Goal: Information Seeking & Learning: Learn about a topic

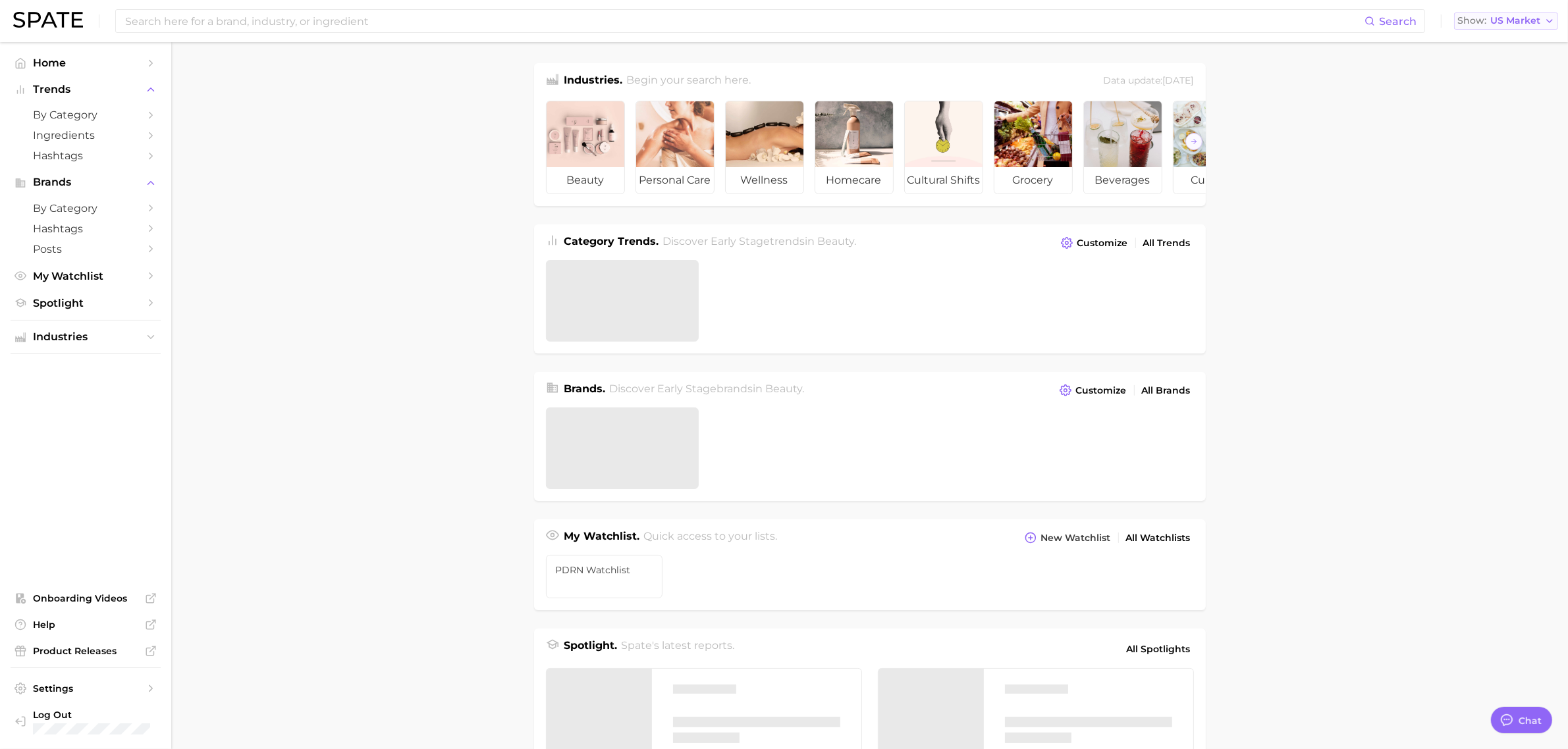
click at [1473, 25] on span "Show" at bounding box center [1472, 21] width 29 height 7
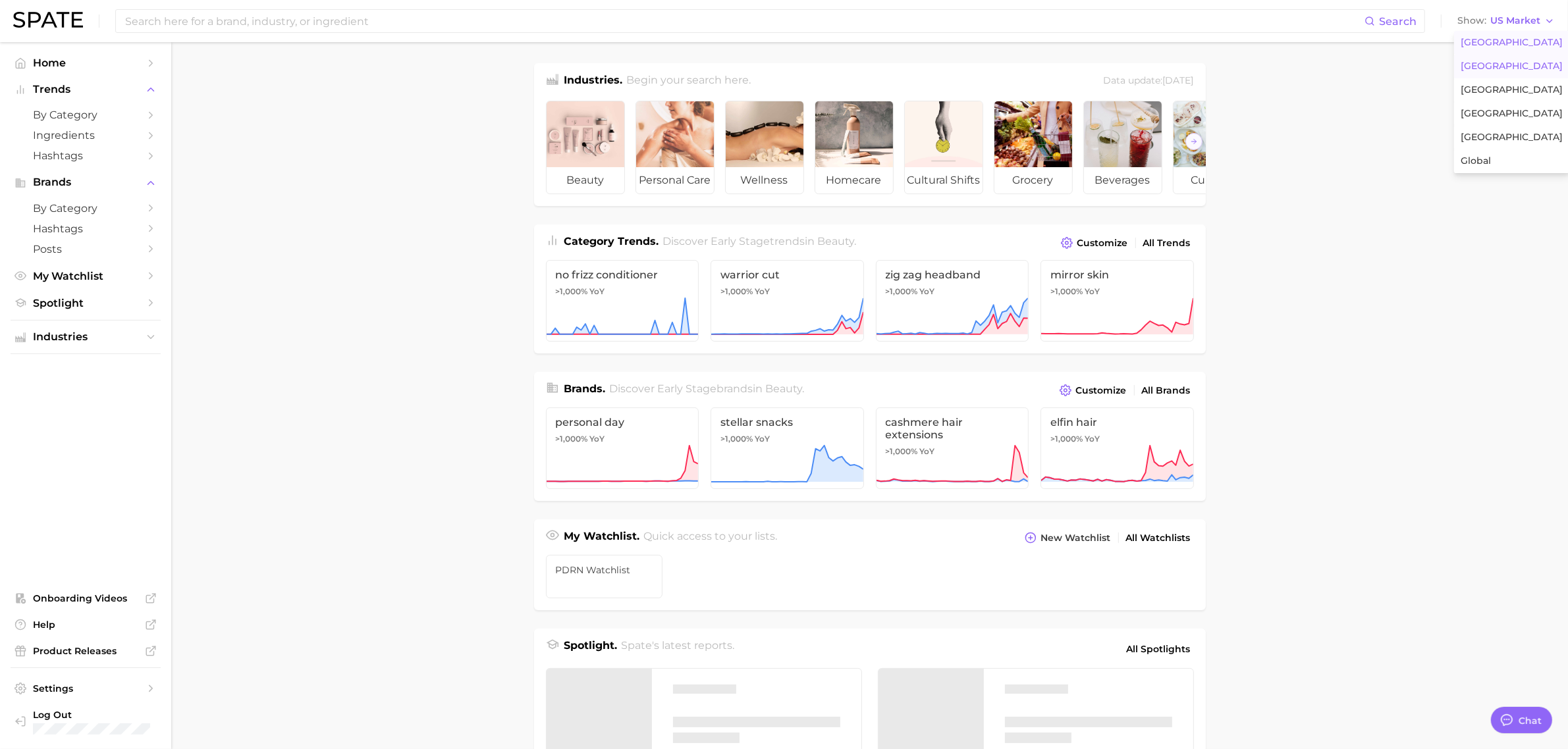
click at [1486, 63] on span "[GEOGRAPHIC_DATA]" at bounding box center [1511, 66] width 102 height 12
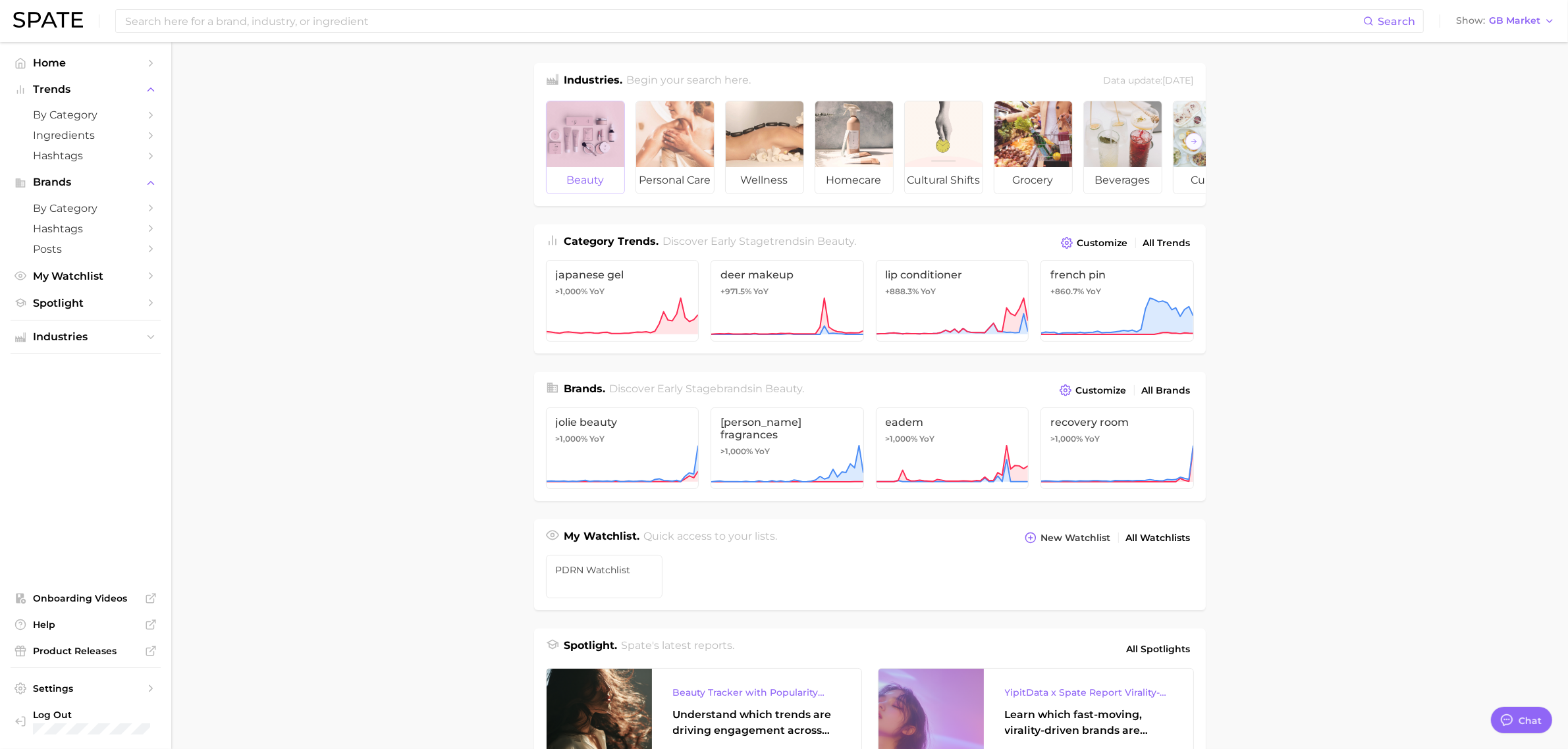
click at [581, 139] on div at bounding box center [585, 133] width 78 height 66
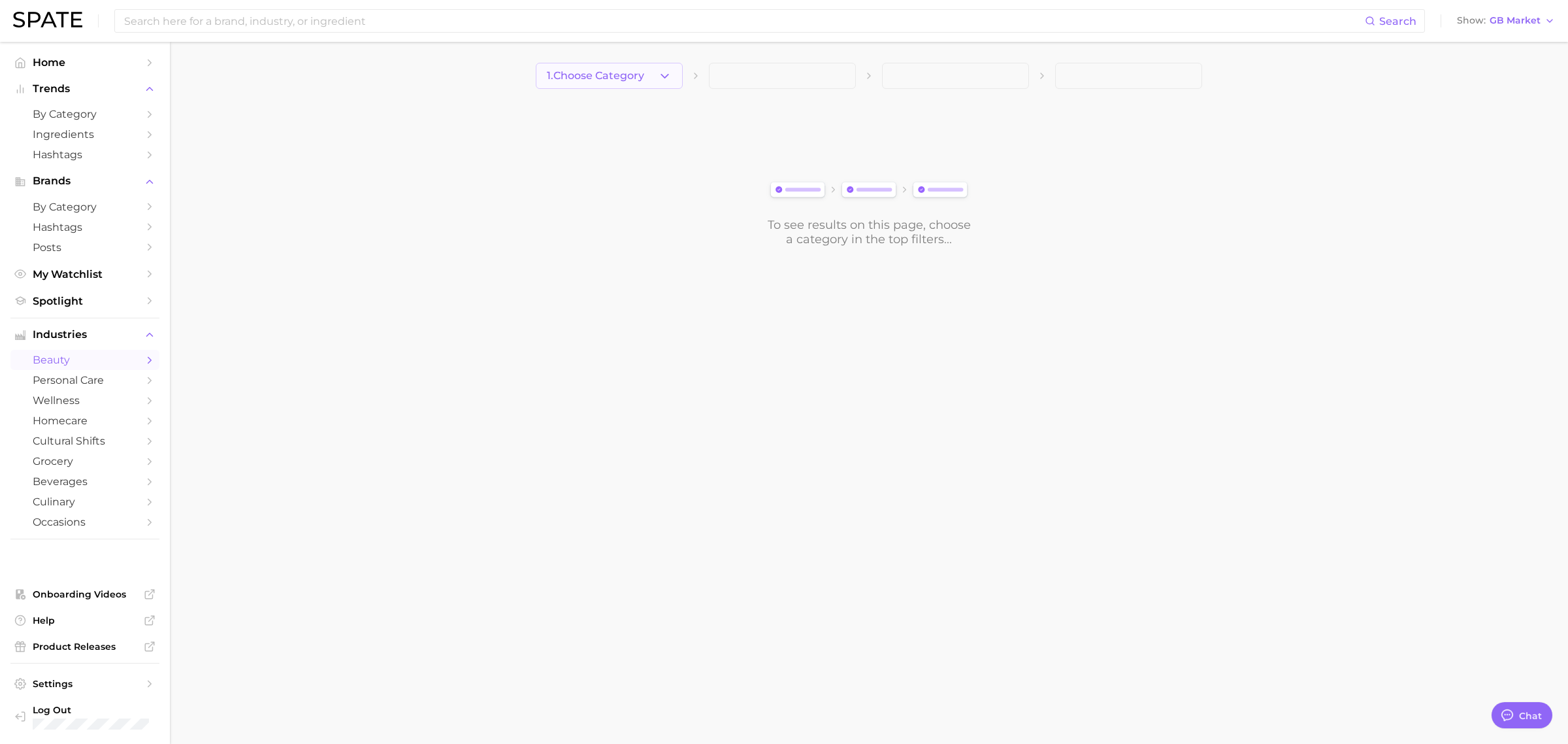
click at [650, 78] on button "1. Choose Category" at bounding box center [609, 76] width 147 height 26
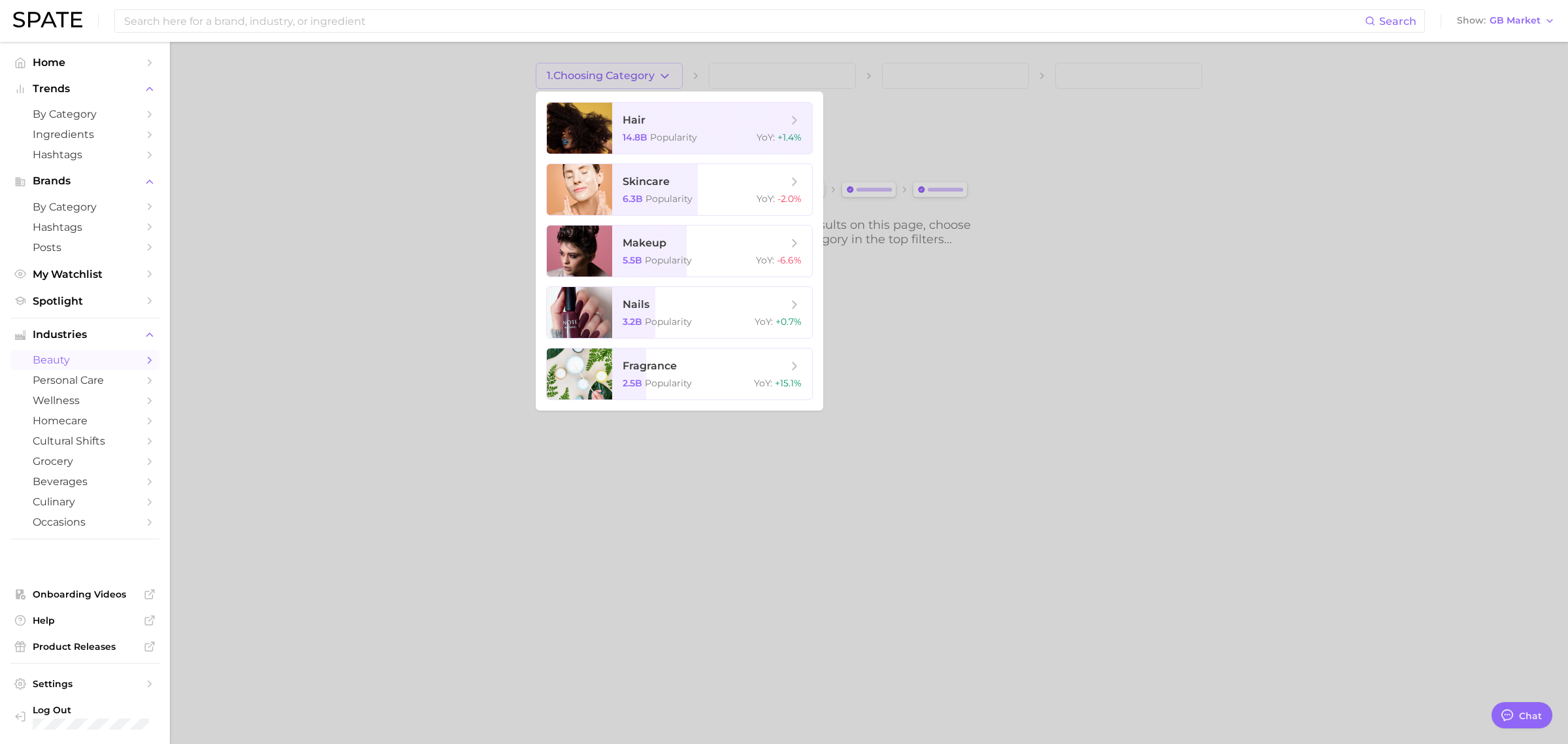
click at [436, 151] on div at bounding box center [784, 372] width 1568 height 744
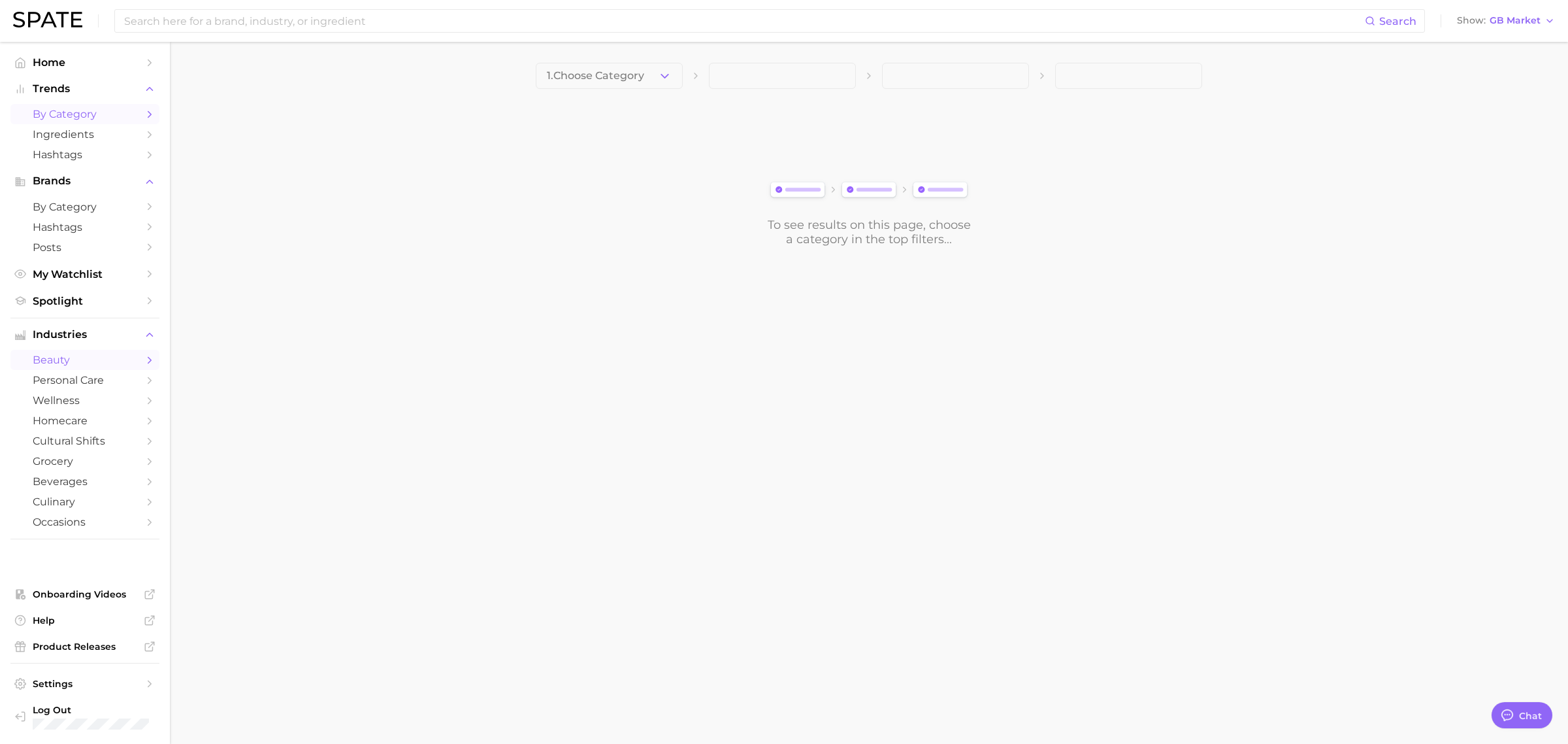
click at [59, 111] on span "by Category" at bounding box center [85, 114] width 105 height 12
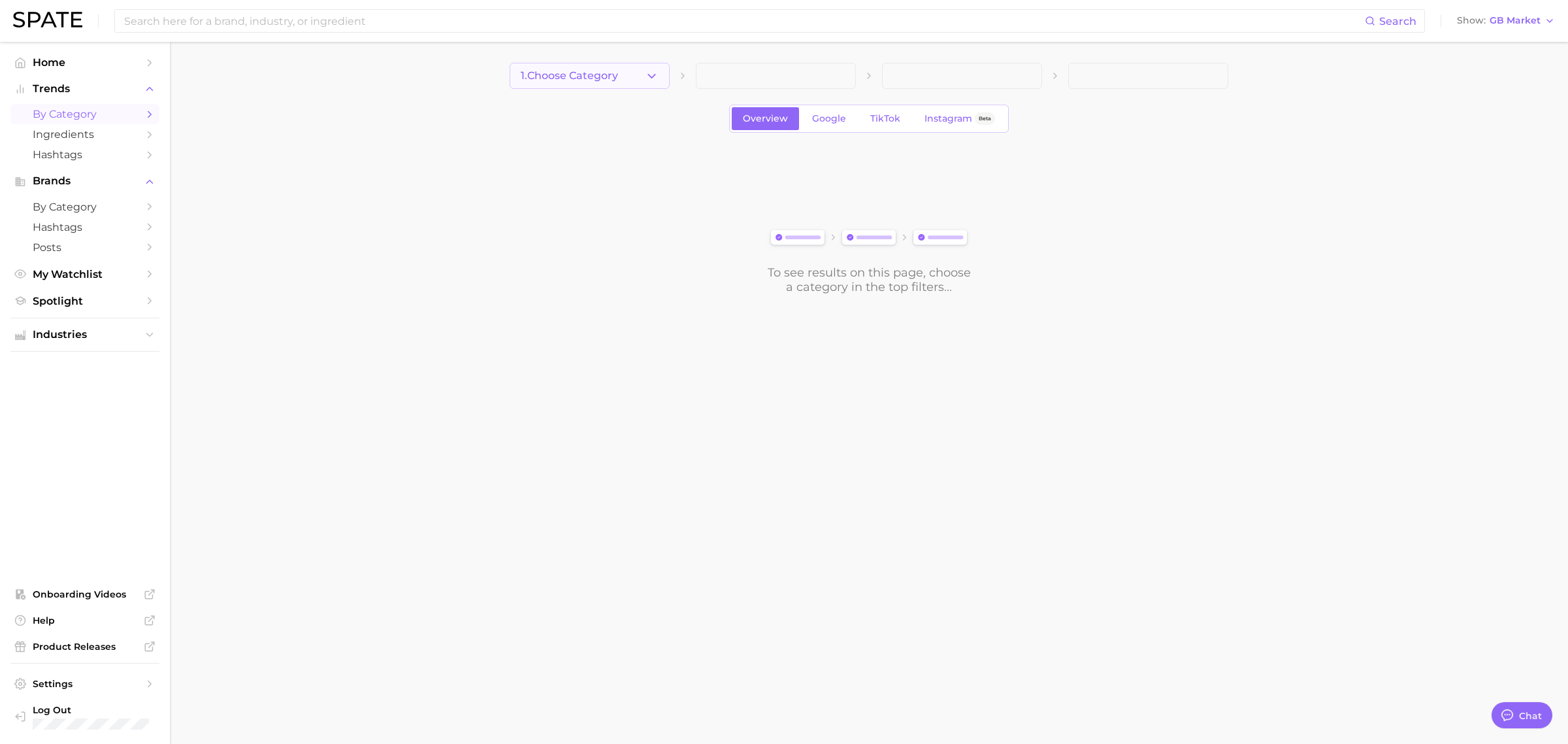
click at [612, 80] on span "1. Choose Category" at bounding box center [569, 76] width 97 height 11
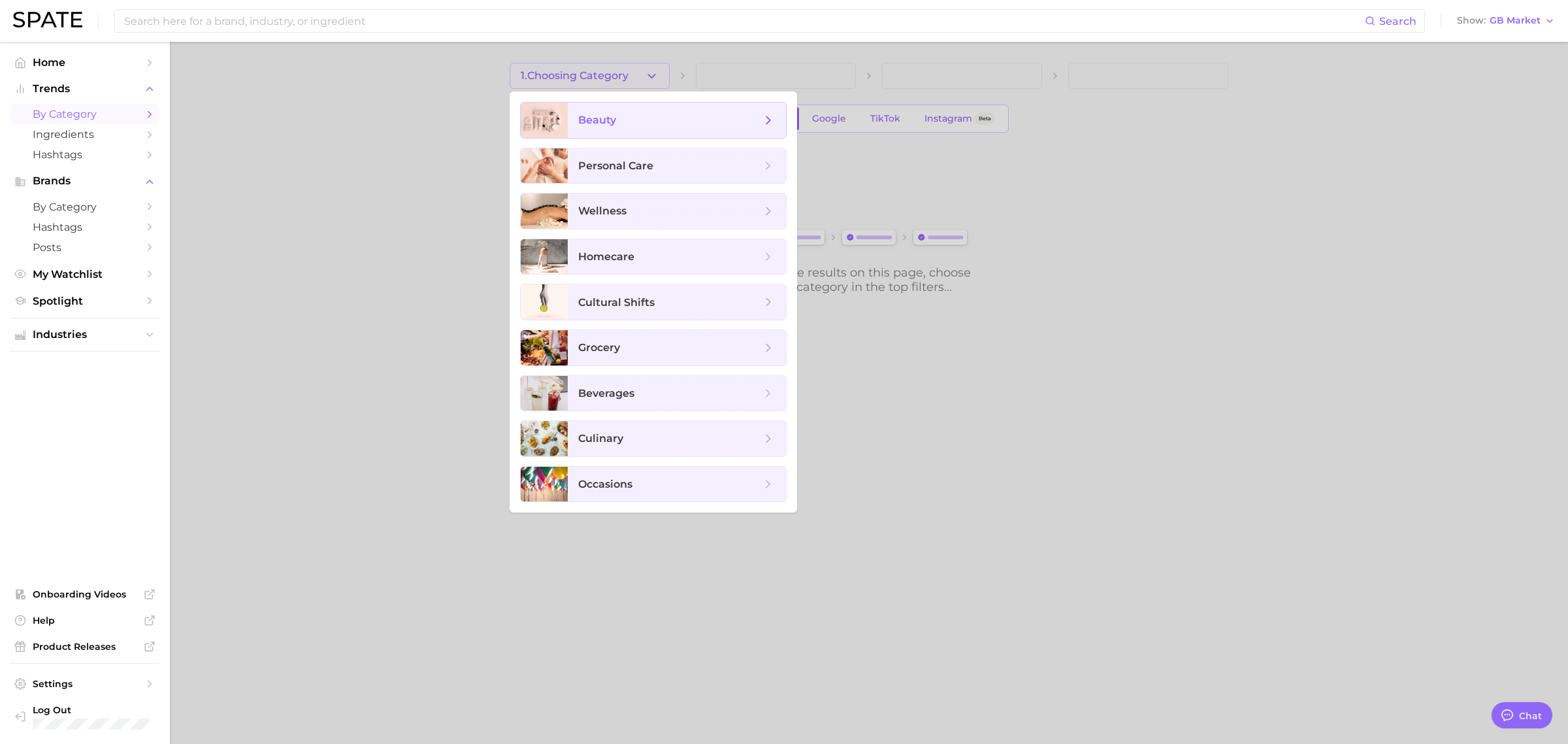
click at [610, 121] on span "beauty" at bounding box center [597, 120] width 38 height 12
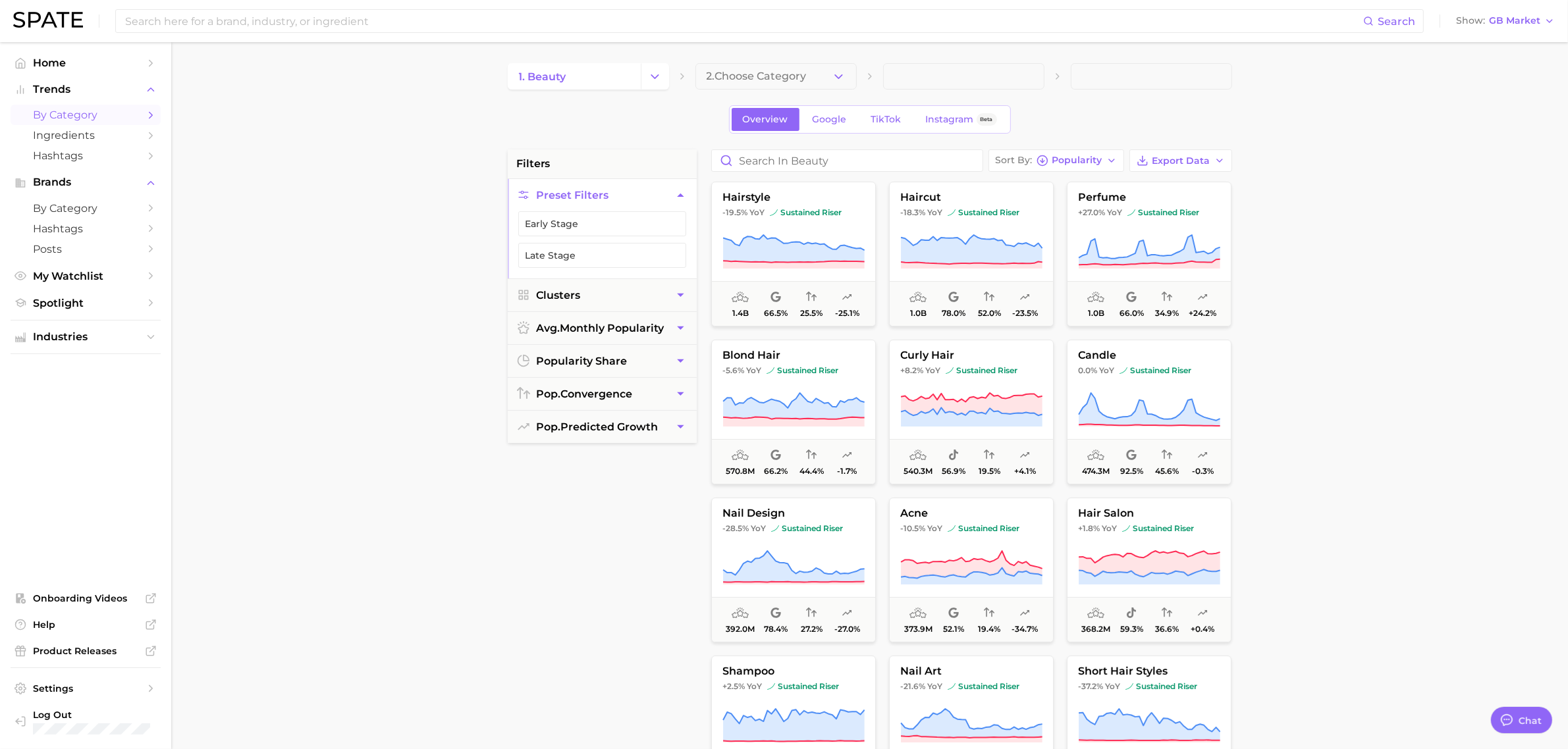
click at [1350, 292] on main "1. beauty 2. Choose Category Overview Google TikTok Instagram Beta filters Pres…" at bounding box center [869, 541] width 1397 height 999
click at [1108, 159] on icon "button" at bounding box center [1111, 160] width 11 height 11
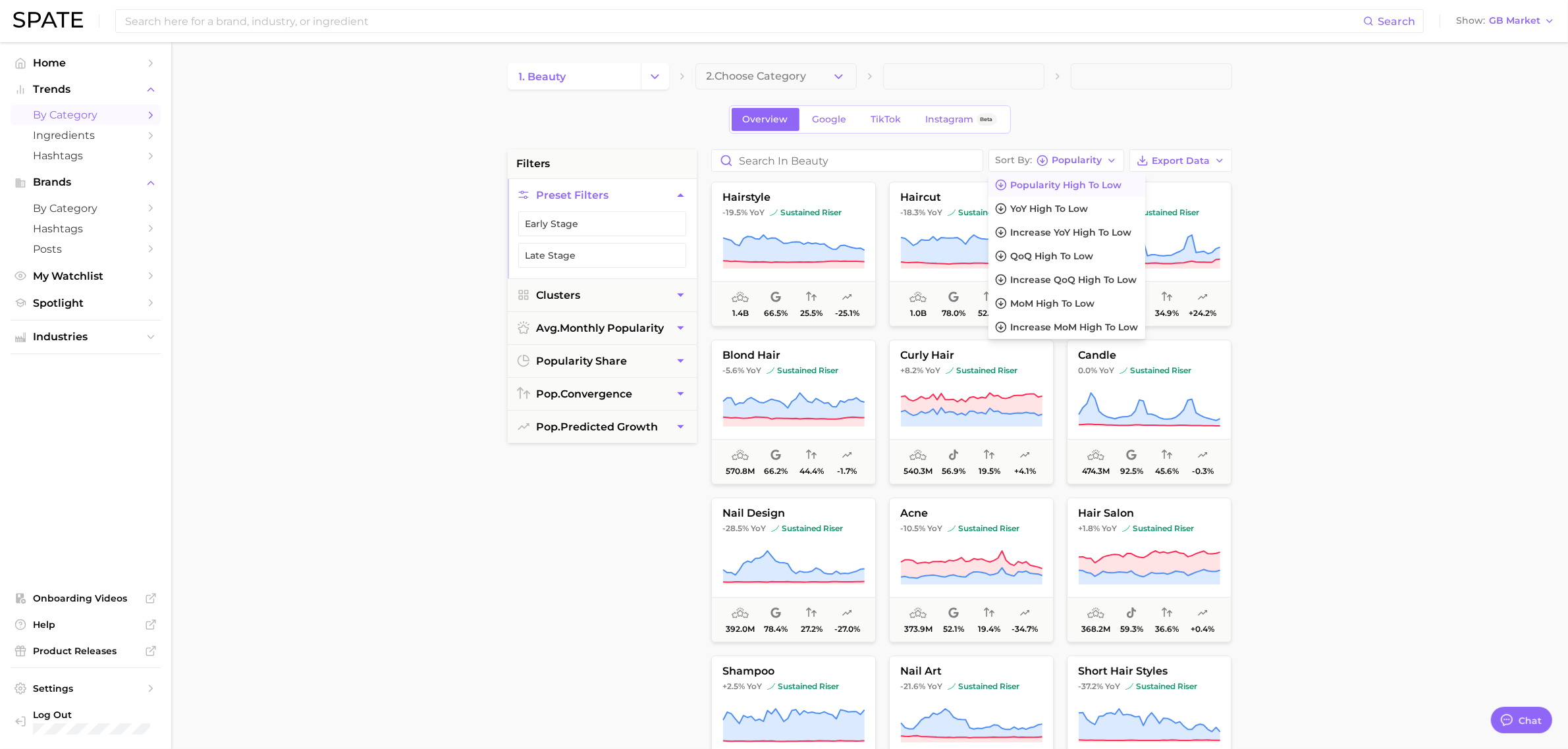
click at [1359, 216] on main "1. beauty 2. Choose Category Overview Google TikTok Instagram Beta filters Pres…" at bounding box center [869, 541] width 1397 height 999
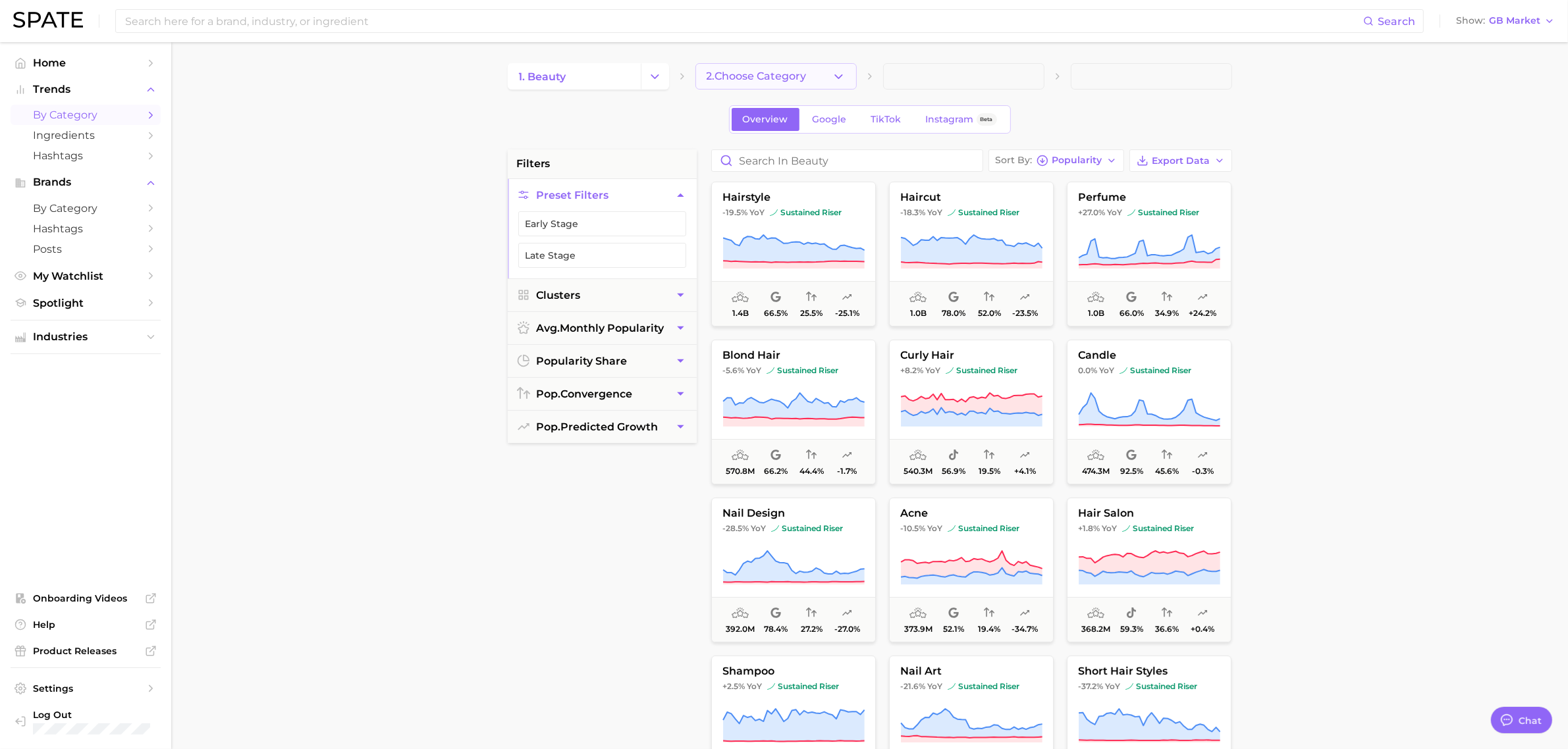
click at [800, 77] on span "2. Choose Category" at bounding box center [757, 76] width 100 height 12
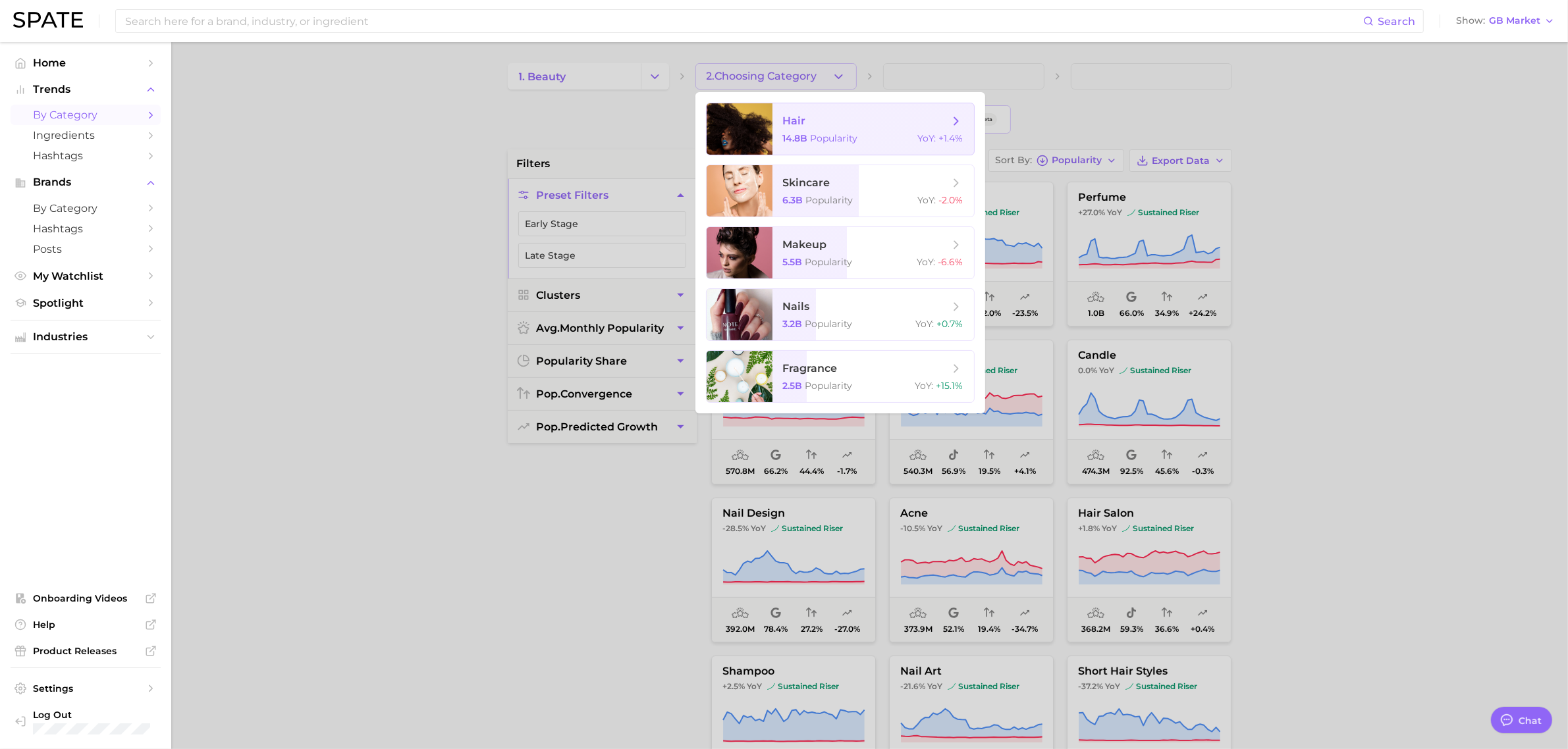
click at [832, 143] on span "Popularity" at bounding box center [835, 138] width 48 height 12
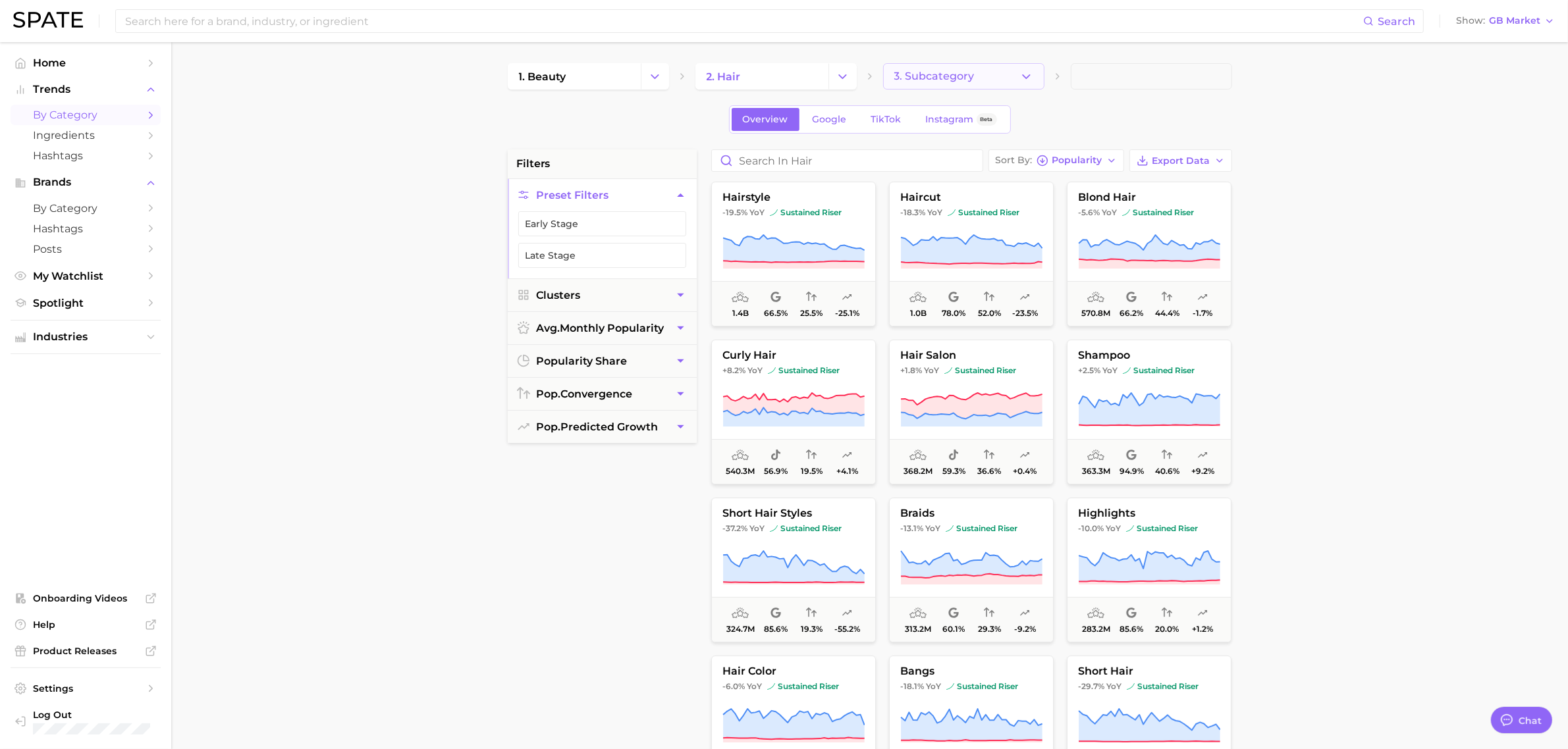
click at [948, 74] on span "3. Subcategory" at bounding box center [934, 76] width 80 height 12
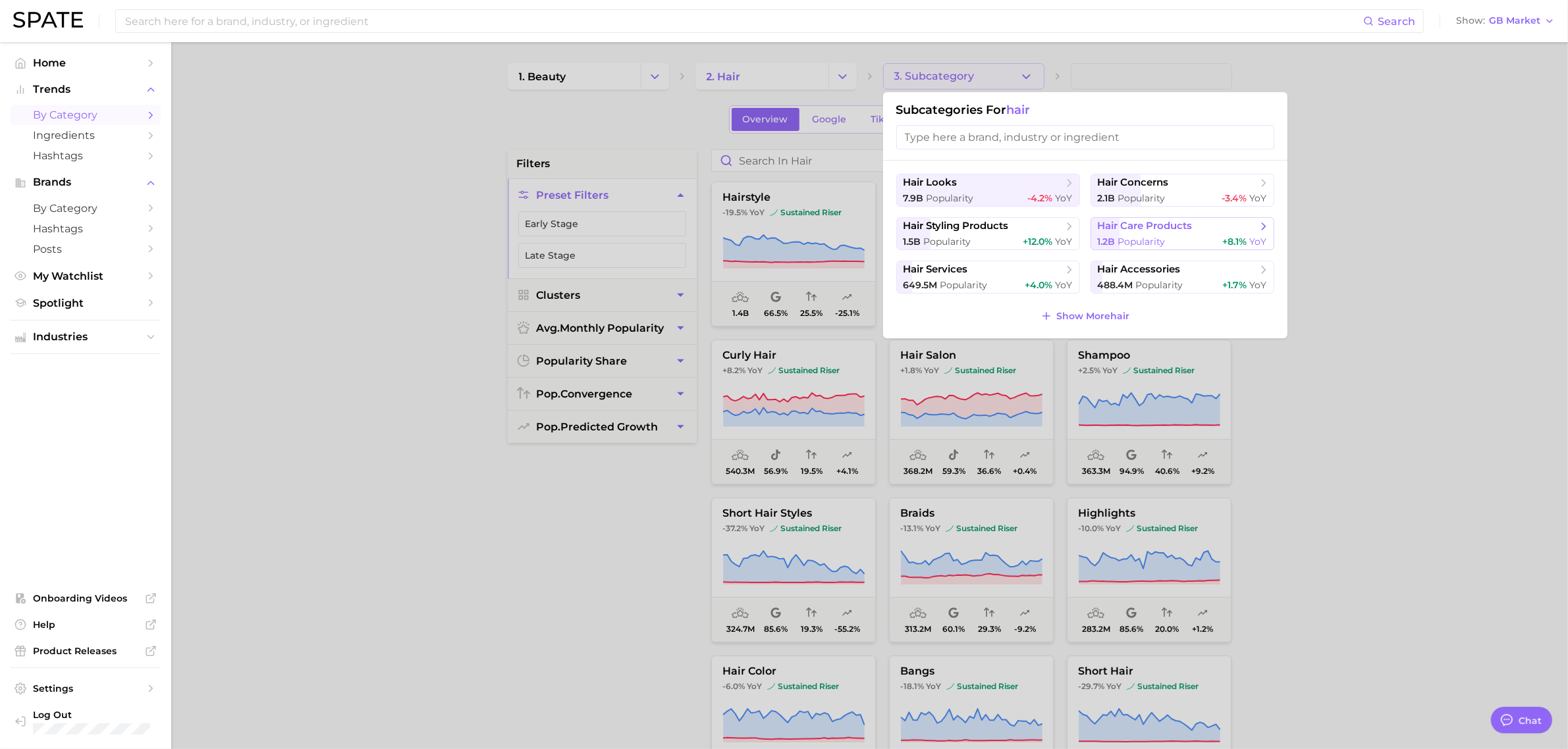
click at [1124, 230] on span "hair care products" at bounding box center [1145, 226] width 95 height 12
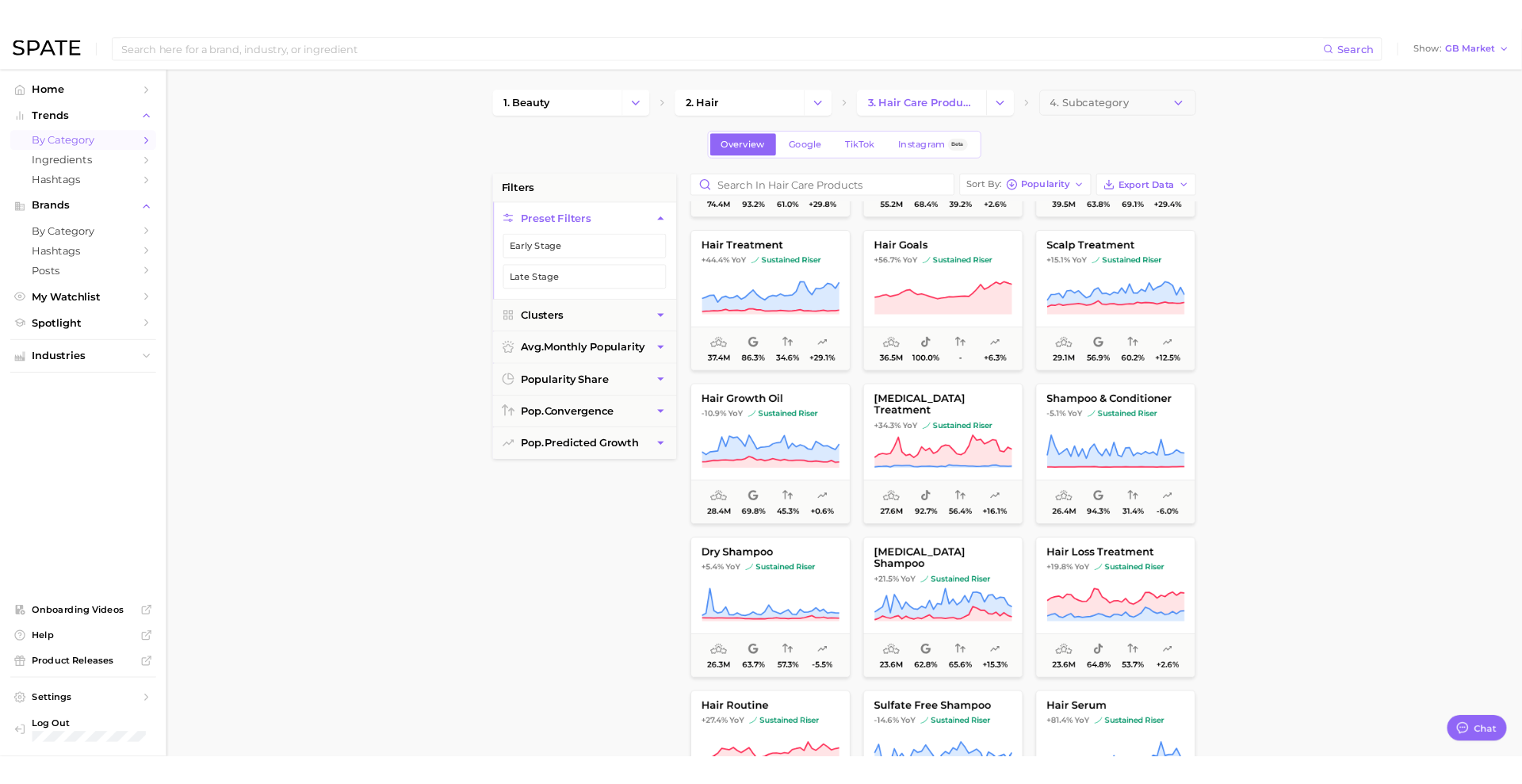
scroll to position [396, 0]
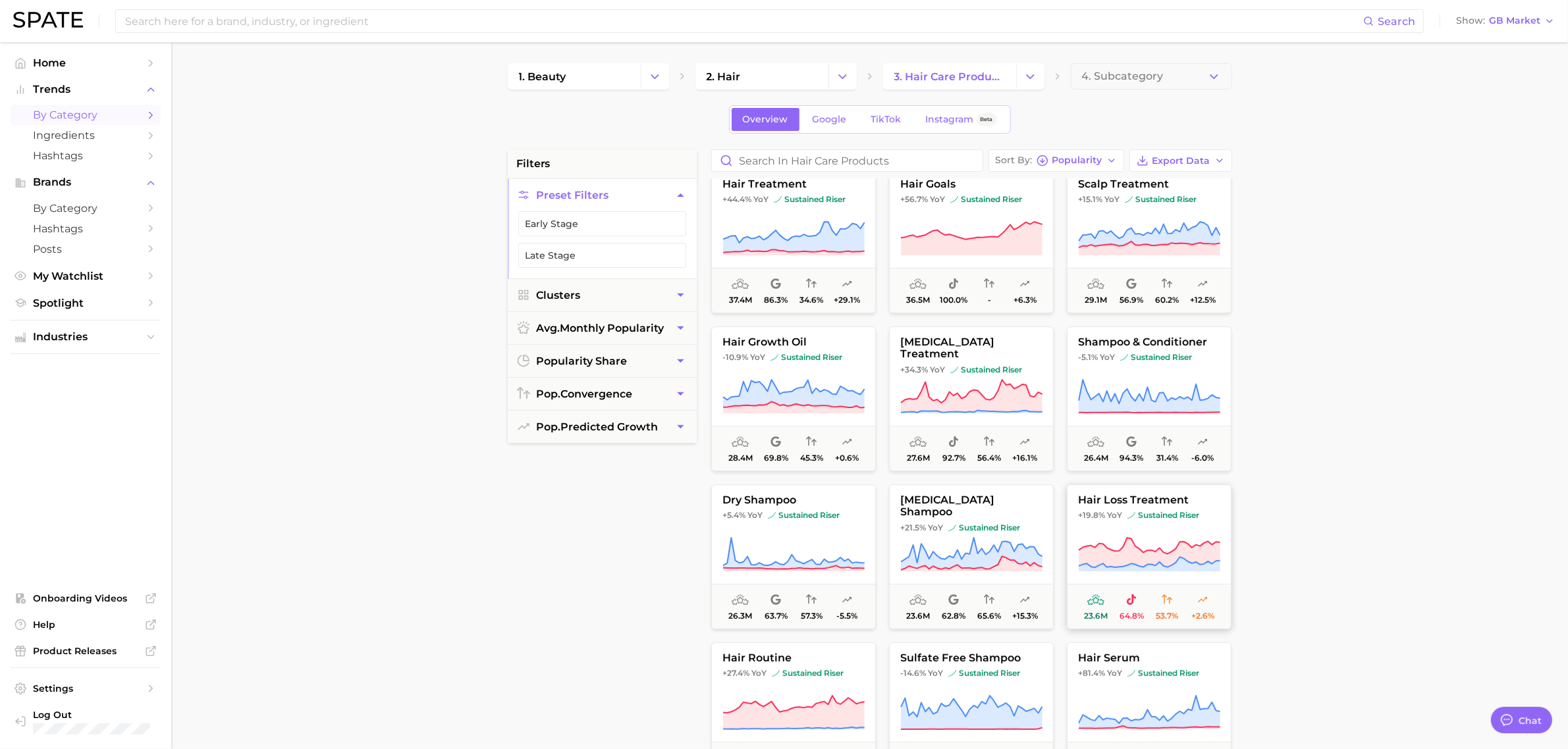
click at [1117, 499] on span "hair loss treatment" at bounding box center [1149, 500] width 163 height 12
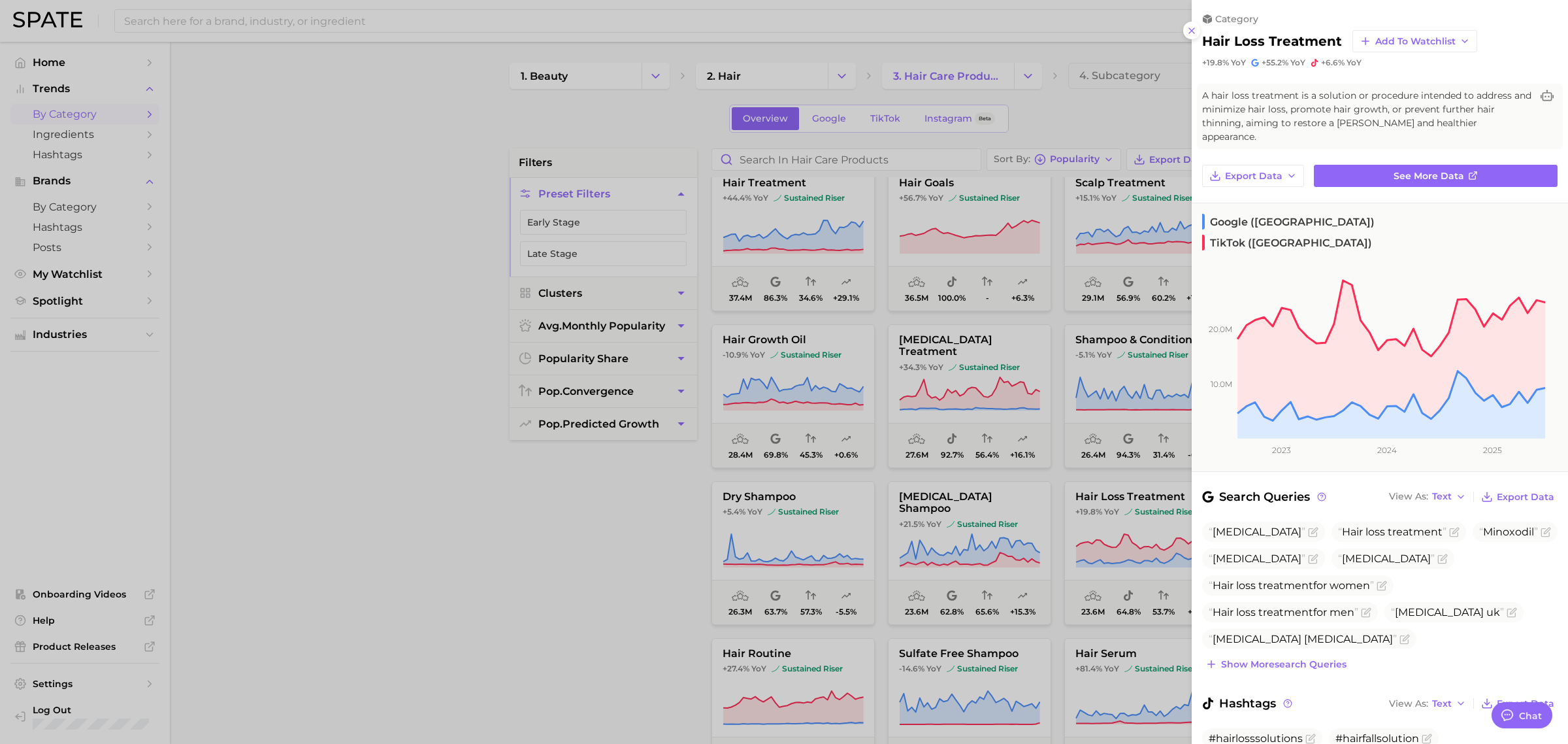
type textarea "x"
